Goal: Transaction & Acquisition: Purchase product/service

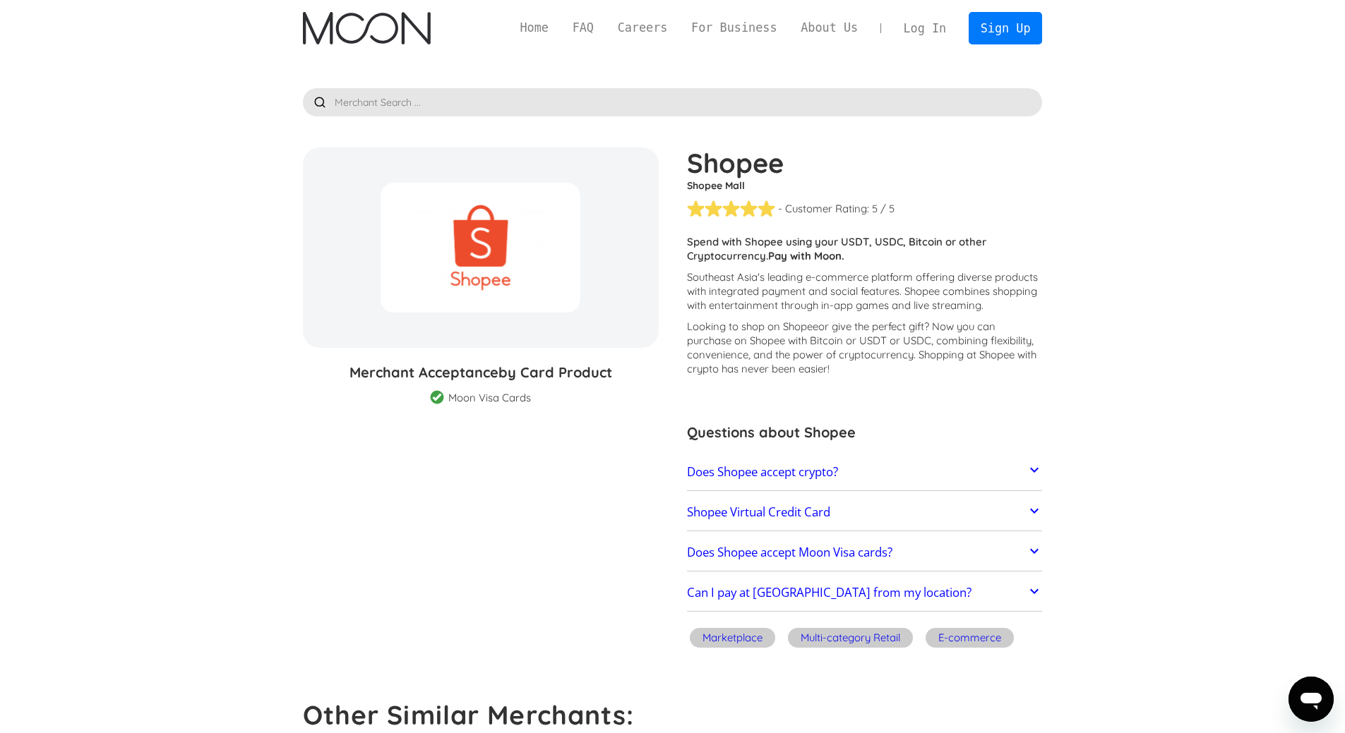
click at [995, 364] on p "Looking to shop on Shopee or give the perfect gift ? Now you can purchase on Sh…" at bounding box center [865, 348] width 356 height 56
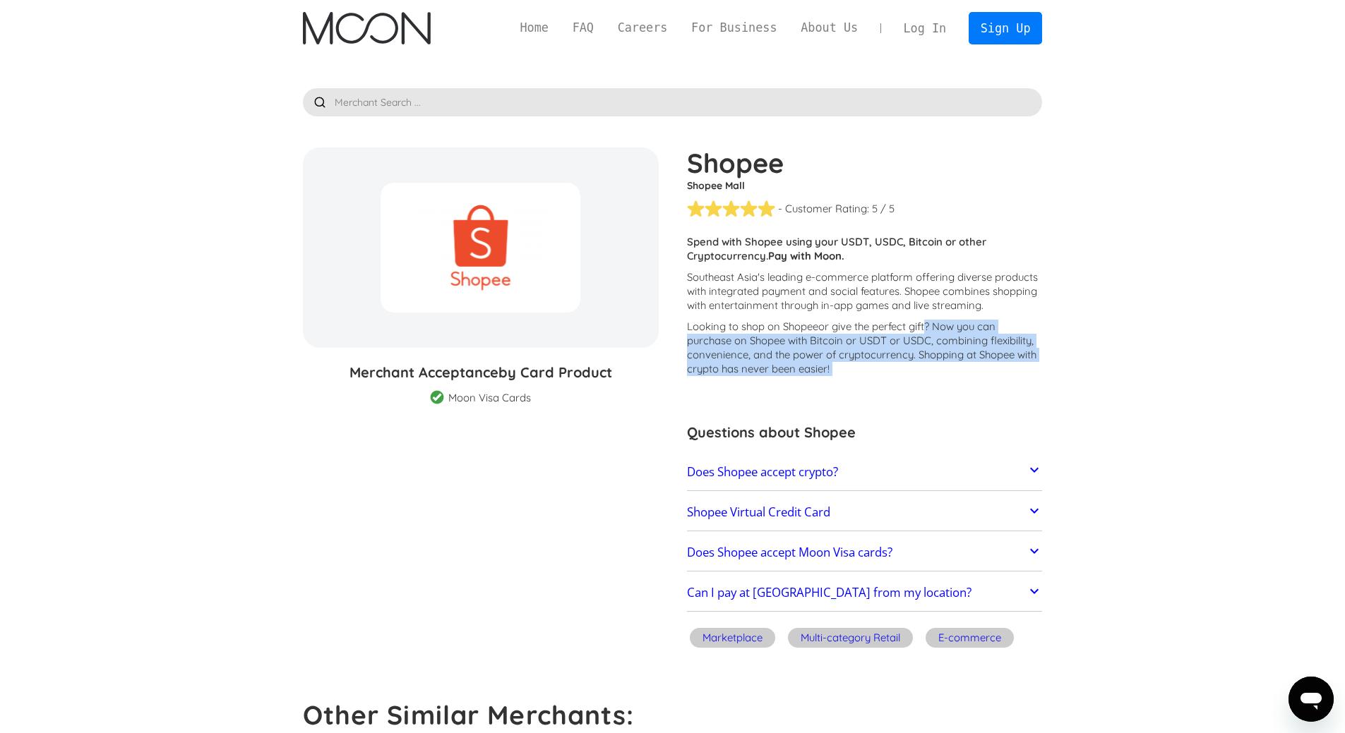
click at [995, 364] on p "Looking to shop on Shopee or give the perfect gift ? Now you can purchase on Sh…" at bounding box center [865, 348] width 356 height 56
click at [997, 361] on p "Looking to shop on Shopee or give the perfect gift ? Now you can purchase on Sh…" at bounding box center [865, 348] width 356 height 56
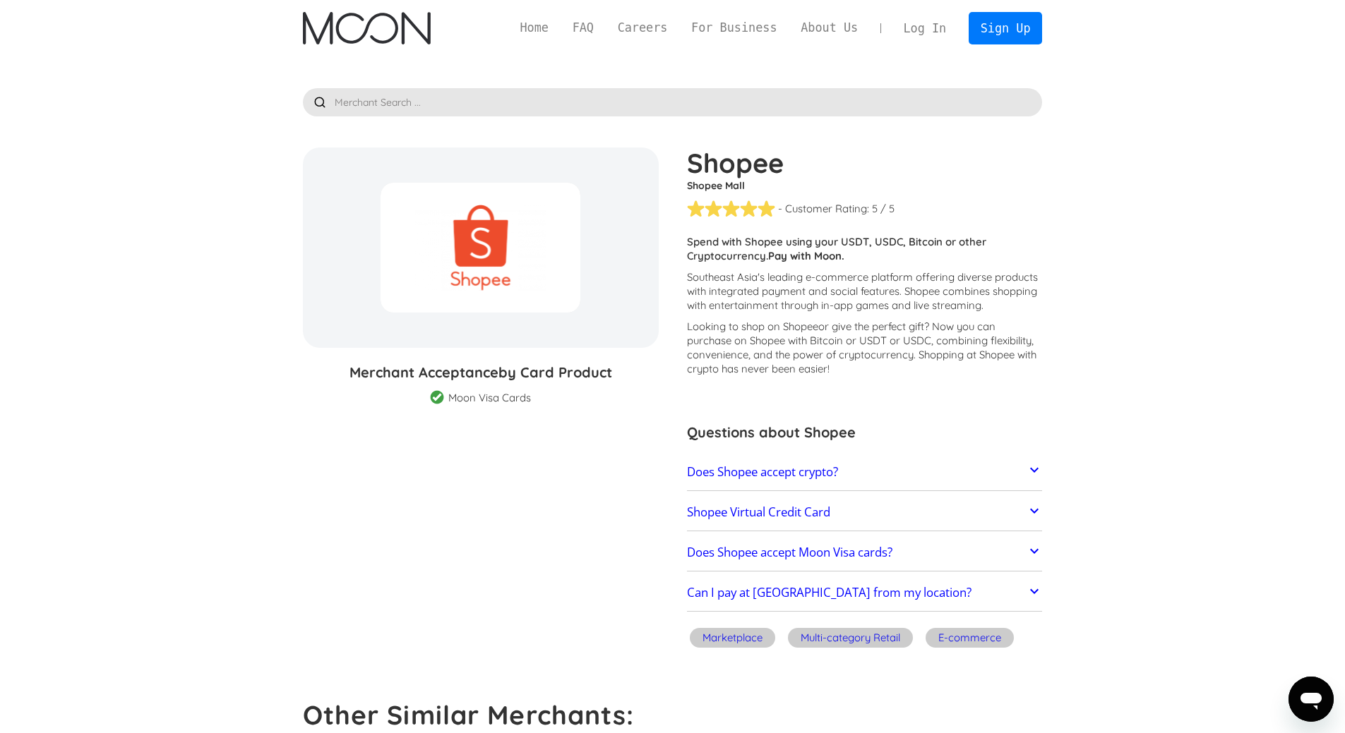
scroll to position [424, 0]
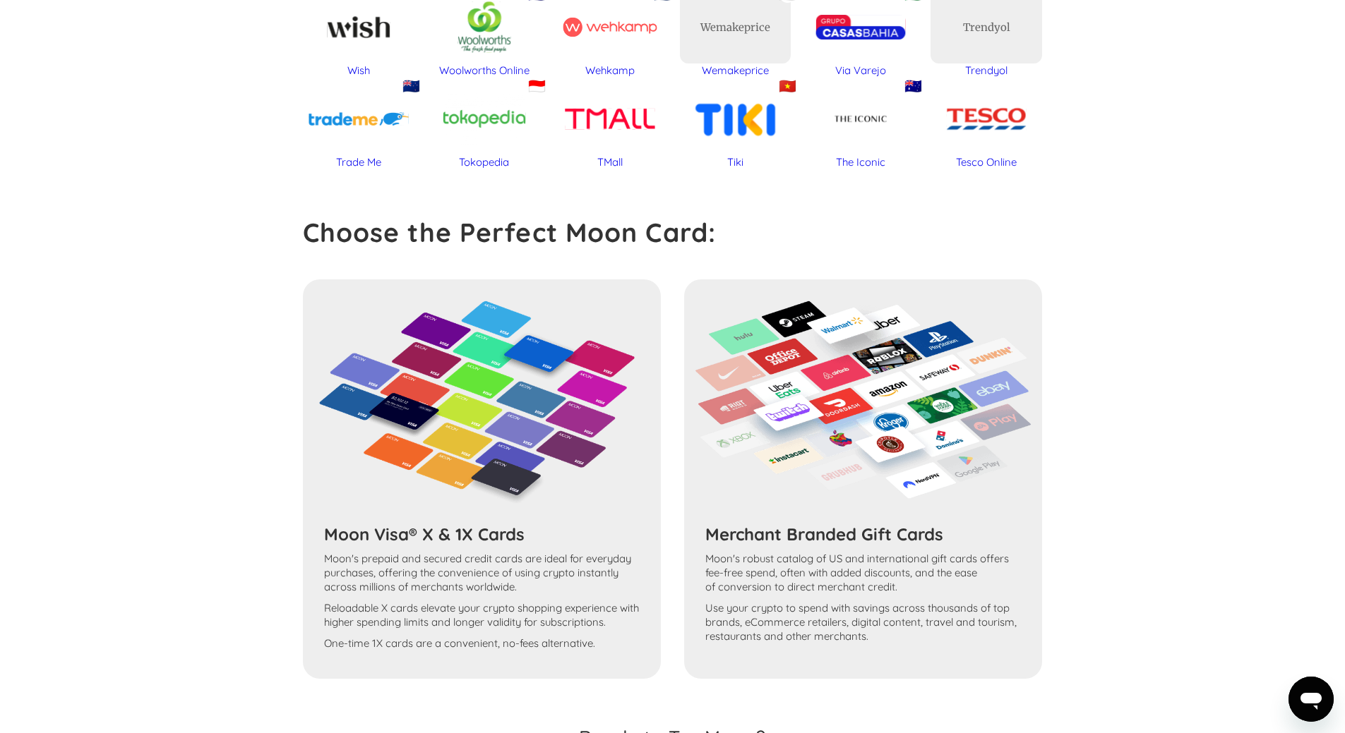
scroll to position [1059, 0]
